Goal: Find specific page/section: Find specific page/section

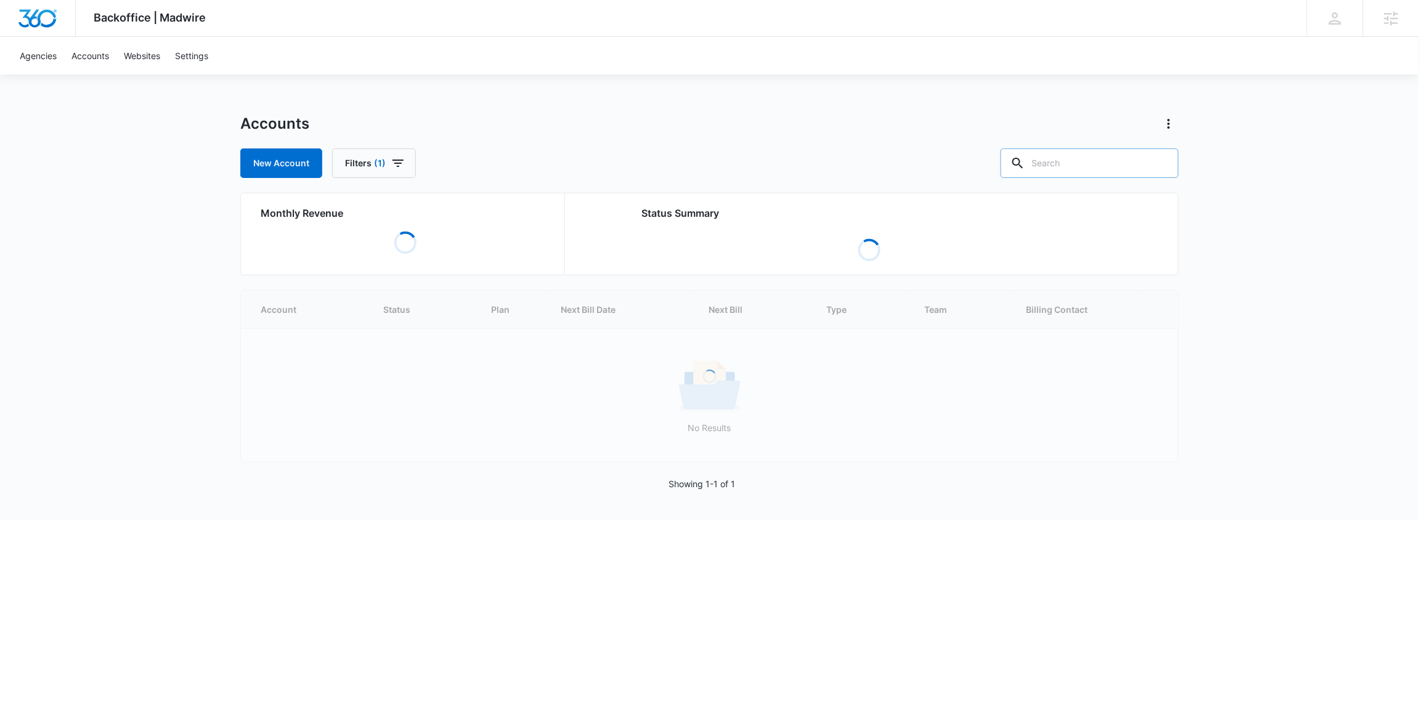
click at [1099, 171] on input "text" at bounding box center [1090, 163] width 178 height 30
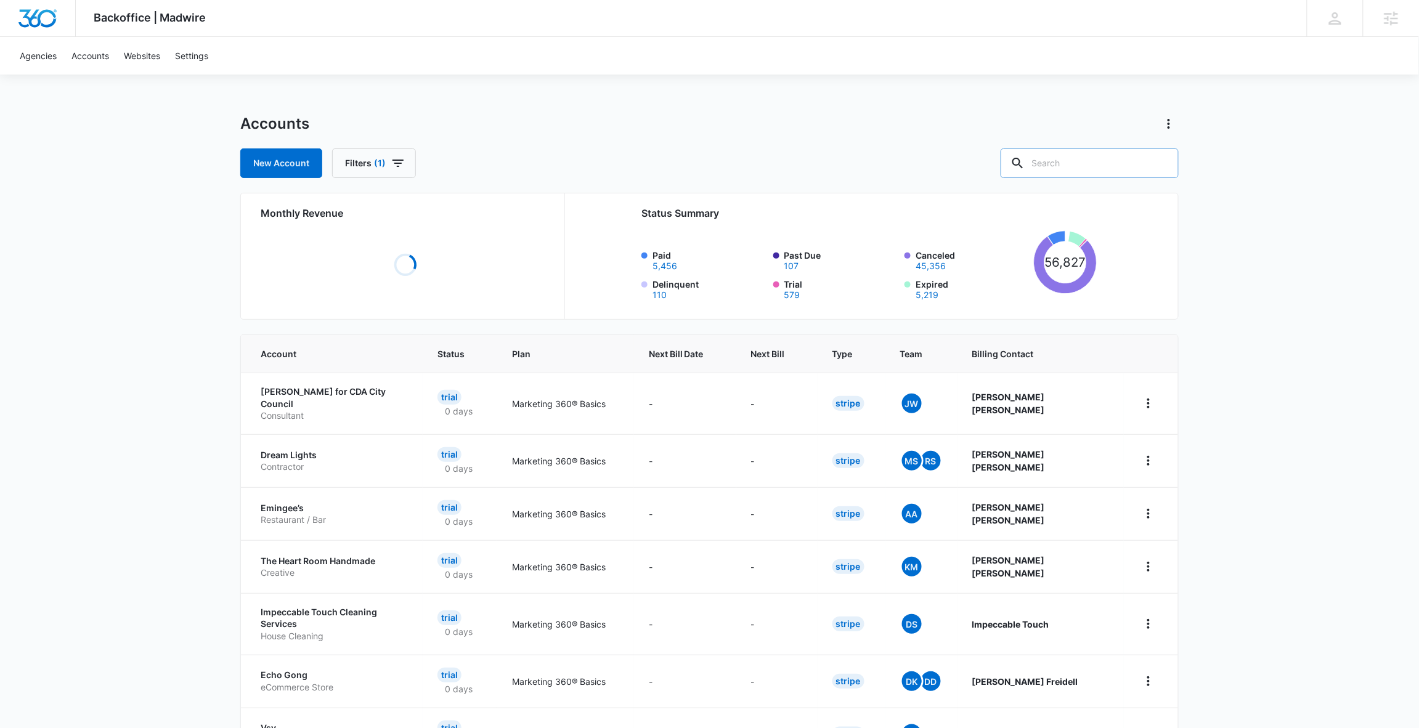
paste input "M329425"
type input "M329425"
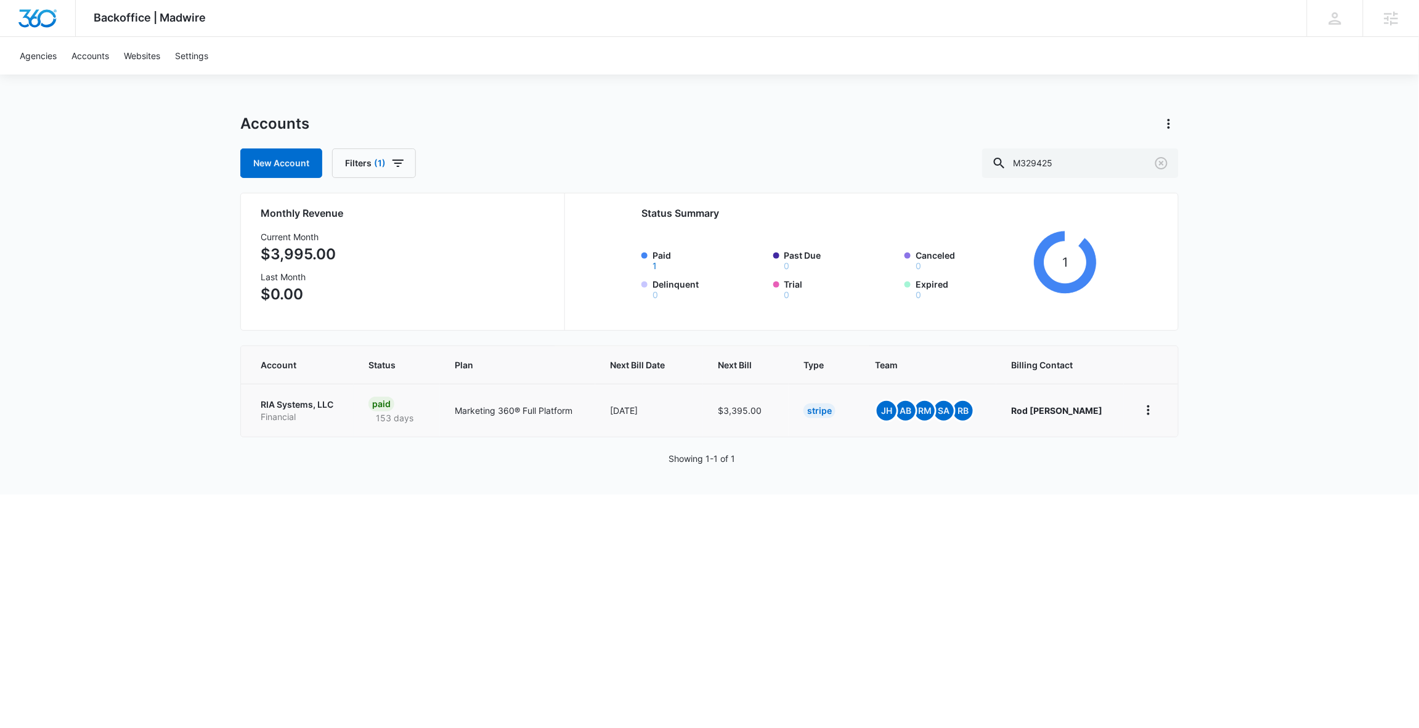
click at [282, 393] on td "RIA Systems, LLC Financial" at bounding box center [297, 410] width 113 height 53
click at [288, 404] on p "RIA Systems, LLC" at bounding box center [300, 405] width 78 height 12
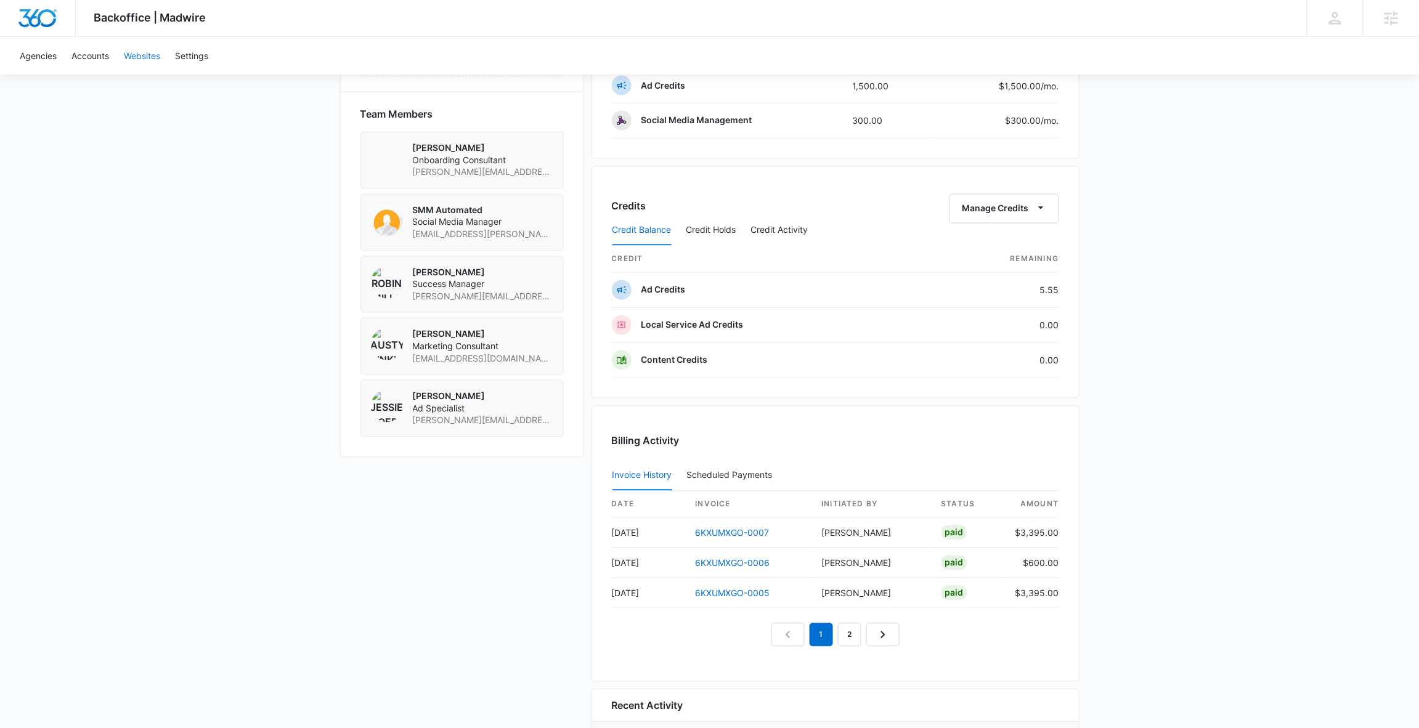
scroll to position [675, 0]
